Goal: Transaction & Acquisition: Download file/media

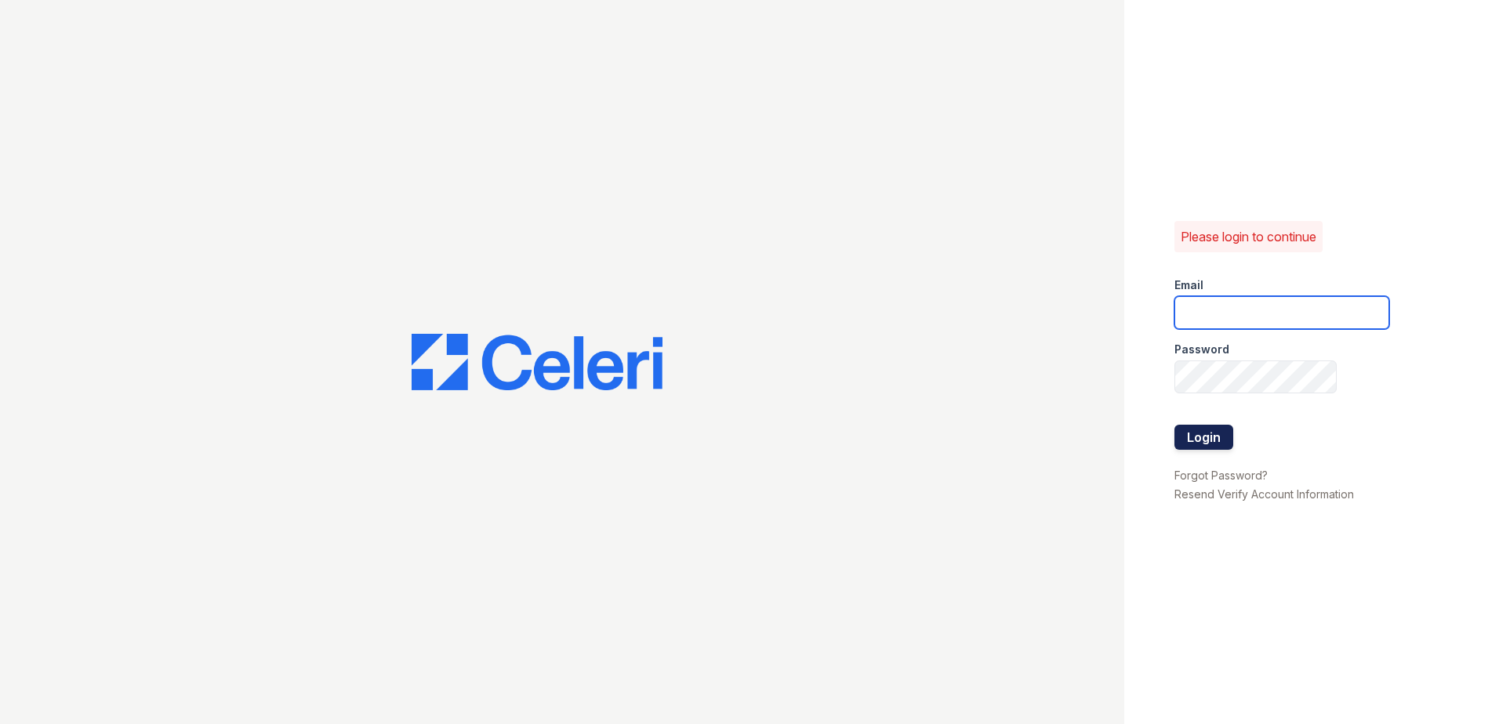
type input "[EMAIL_ADDRESS][DOMAIN_NAME]"
click at [1215, 446] on button "Login" at bounding box center [1203, 437] width 59 height 25
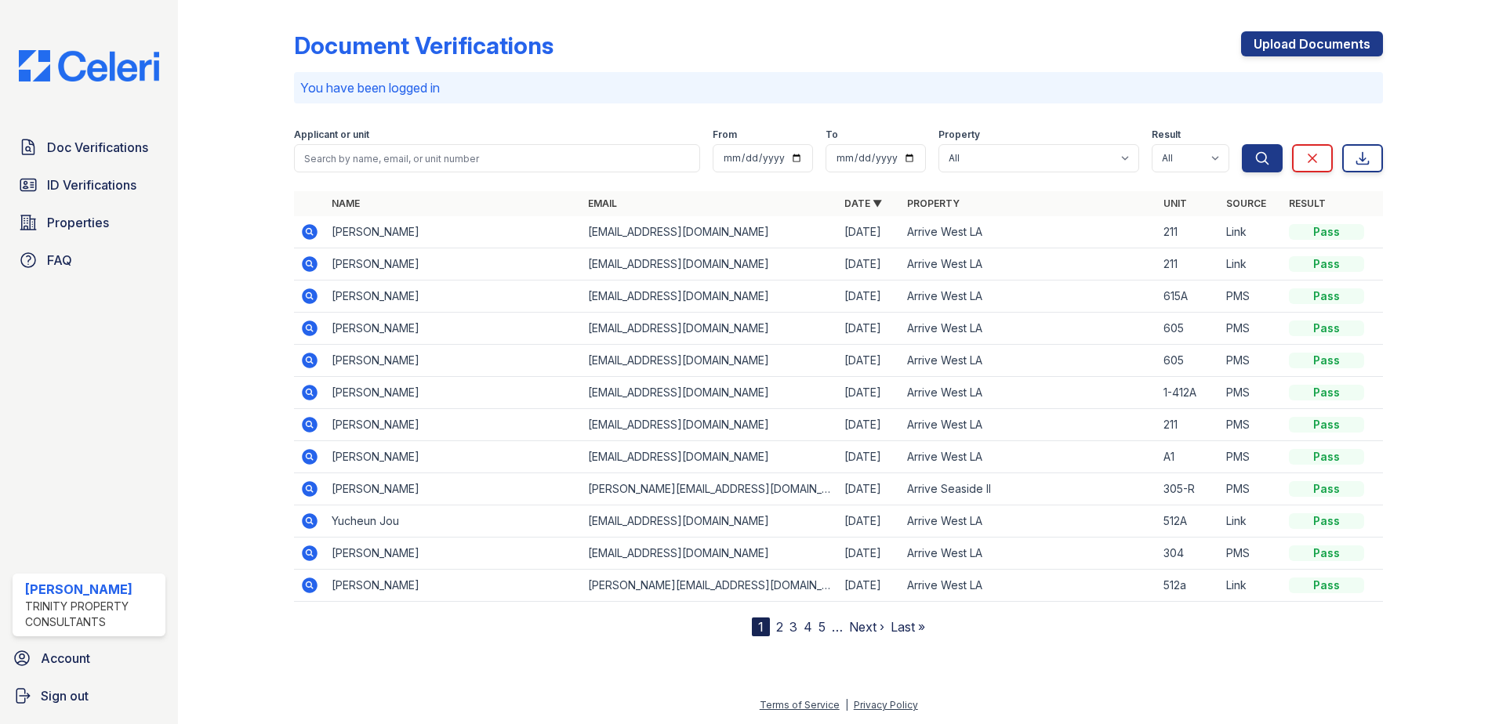
click at [310, 264] on icon at bounding box center [308, 263] width 4 height 4
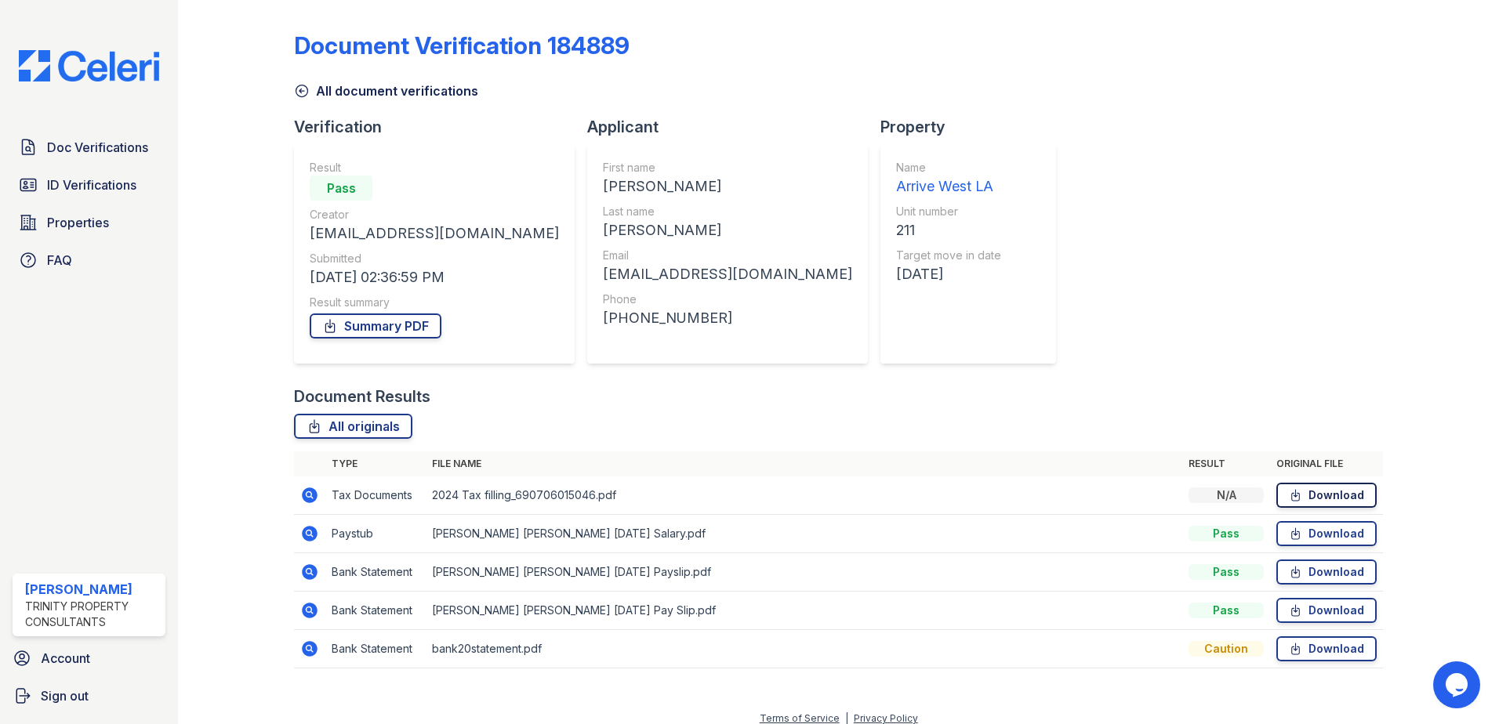
click at [1305, 499] on link "Download" at bounding box center [1326, 495] width 100 height 25
click at [1305, 539] on link "Download" at bounding box center [1326, 533] width 100 height 25
click at [1301, 576] on link "Download" at bounding box center [1326, 572] width 100 height 25
click at [1342, 604] on link "Download" at bounding box center [1326, 610] width 100 height 25
click at [312, 650] on icon at bounding box center [310, 649] width 16 height 16
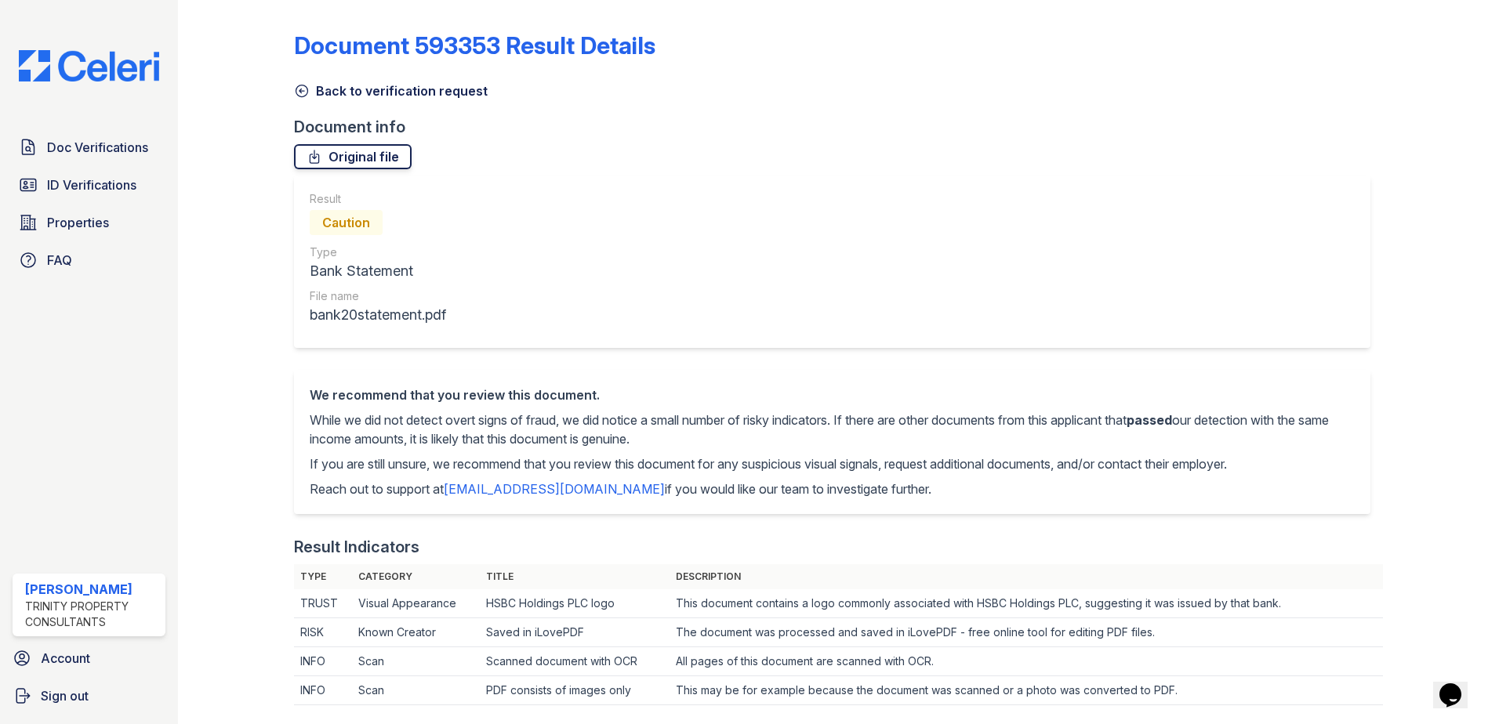
click at [380, 157] on link "Original file" at bounding box center [353, 156] width 118 height 25
click at [99, 149] on span "Doc Verifications" at bounding box center [97, 147] width 101 height 19
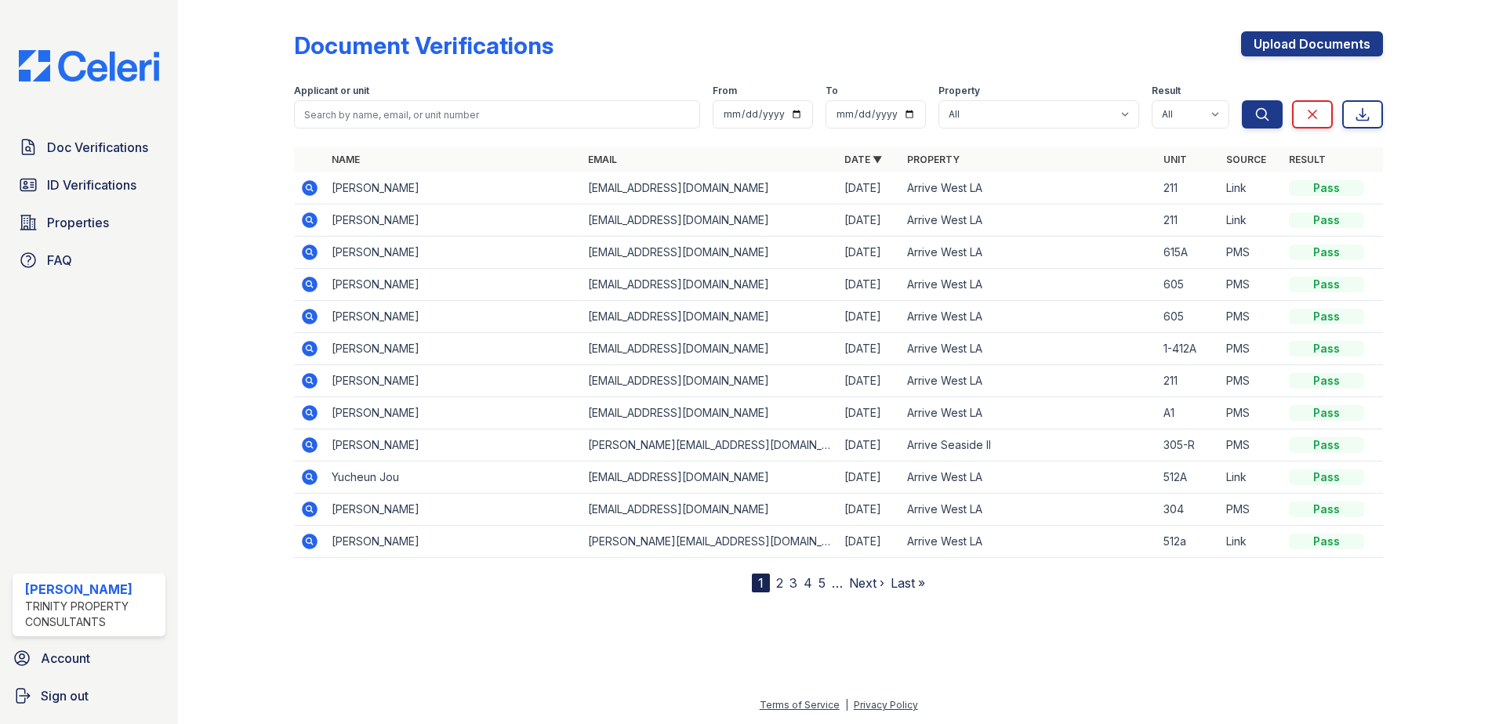
click at [307, 187] on icon at bounding box center [308, 187] width 4 height 4
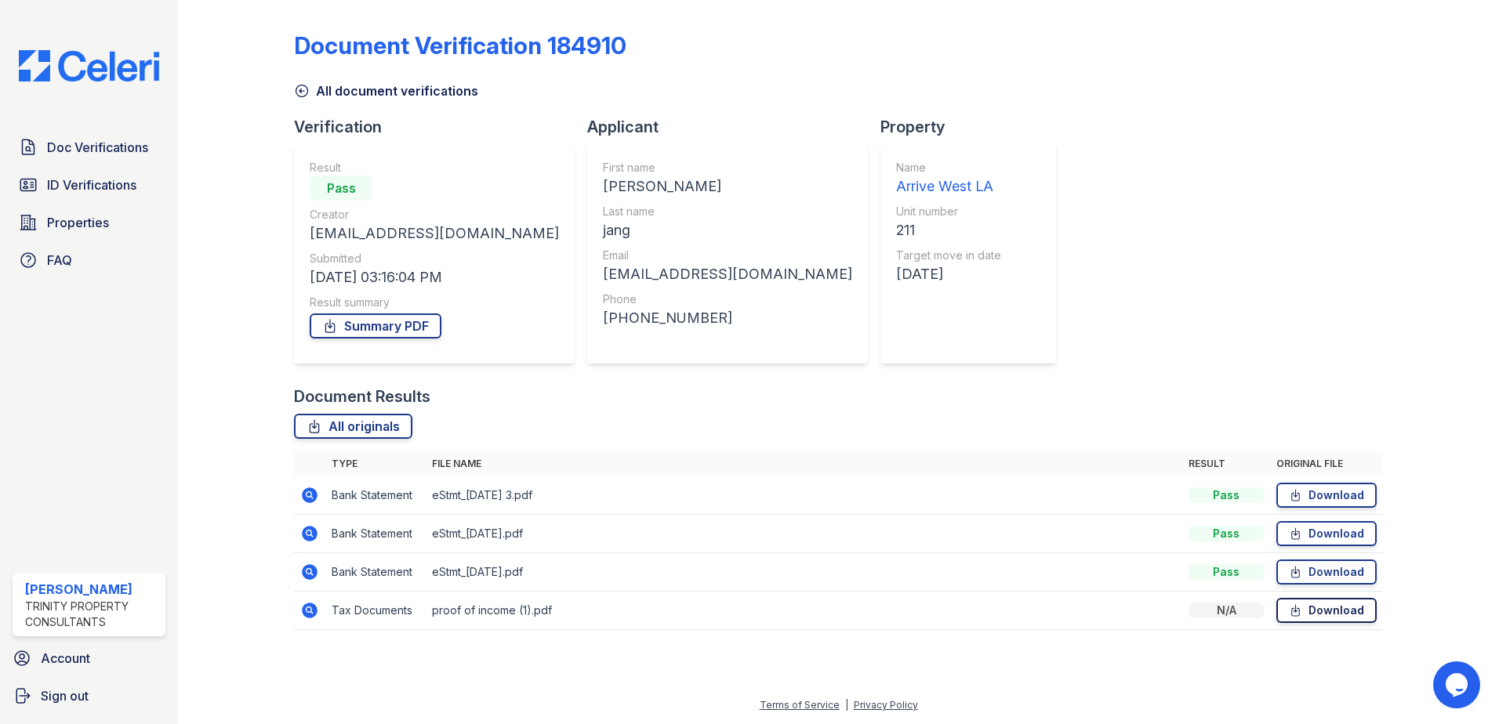
click at [1319, 613] on link "Download" at bounding box center [1326, 610] width 100 height 25
click at [114, 143] on span "Doc Verifications" at bounding box center [97, 147] width 101 height 19
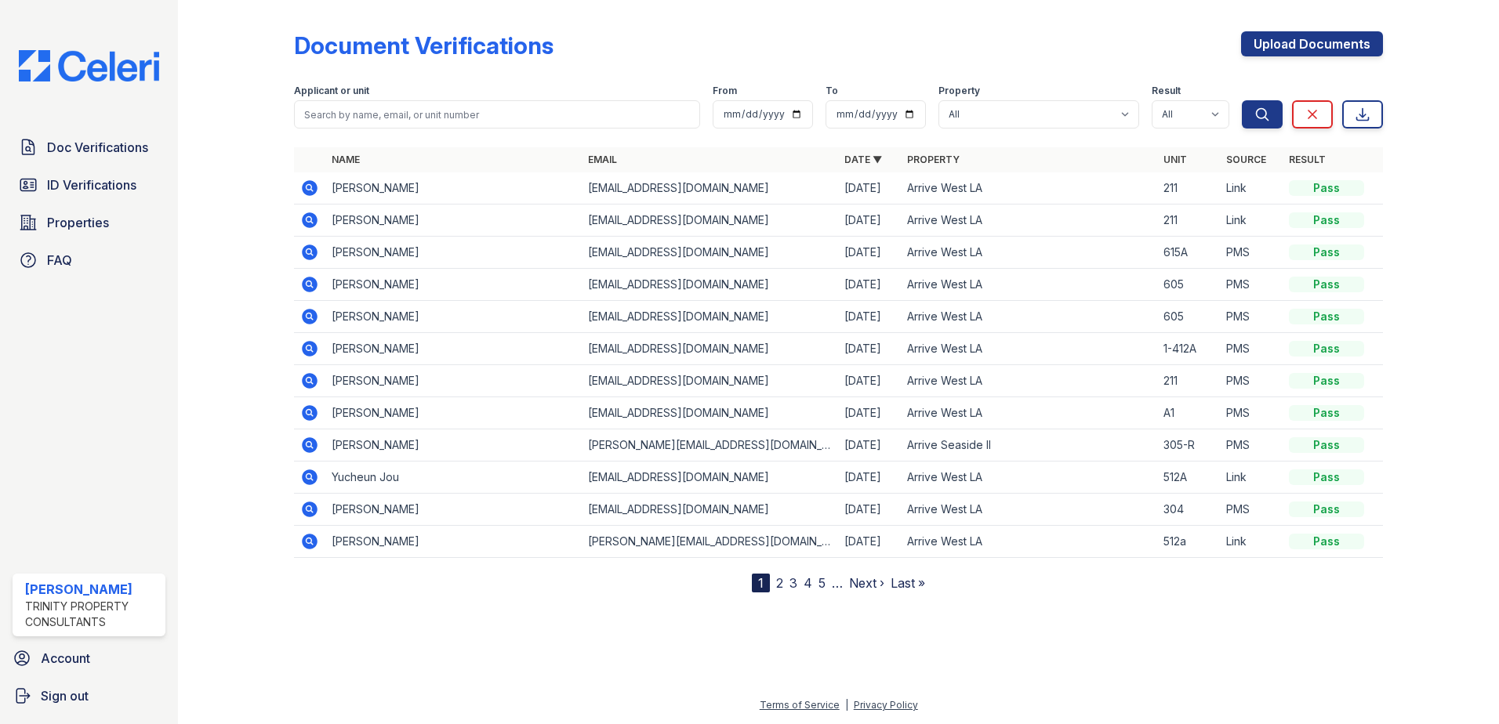
click at [307, 218] on icon at bounding box center [309, 220] width 19 height 19
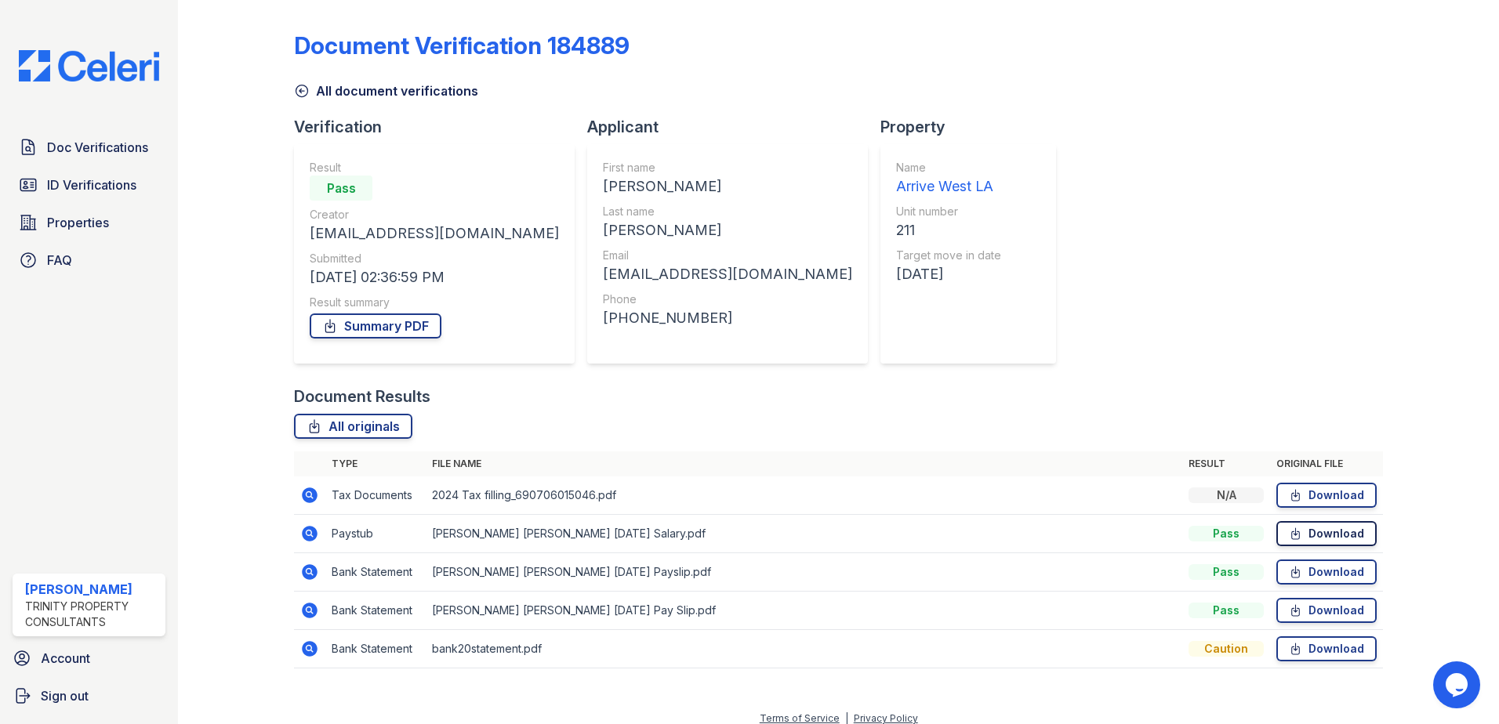
click at [1289, 534] on icon at bounding box center [1295, 534] width 13 height 16
click at [1289, 573] on icon at bounding box center [1295, 572] width 13 height 16
click at [1352, 610] on link "Download" at bounding box center [1326, 610] width 100 height 25
